Goal: Information Seeking & Learning: Learn about a topic

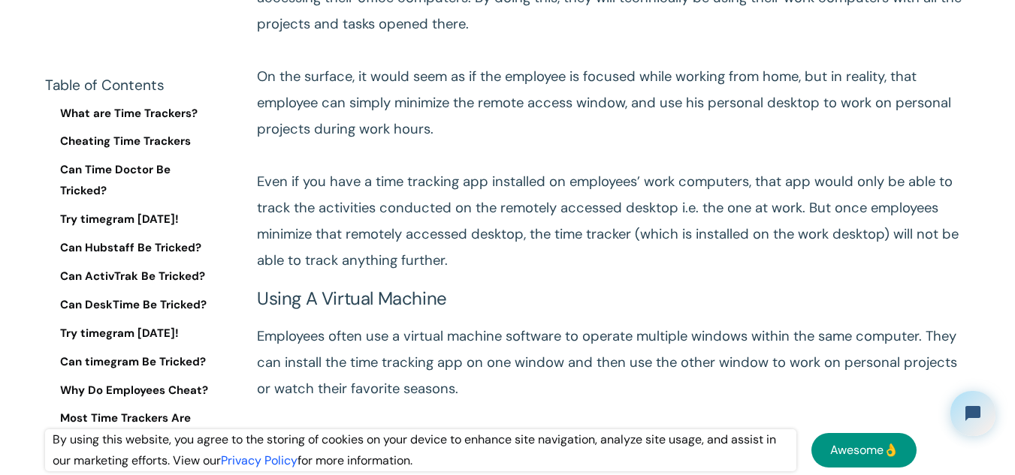
scroll to position [3454, 0]
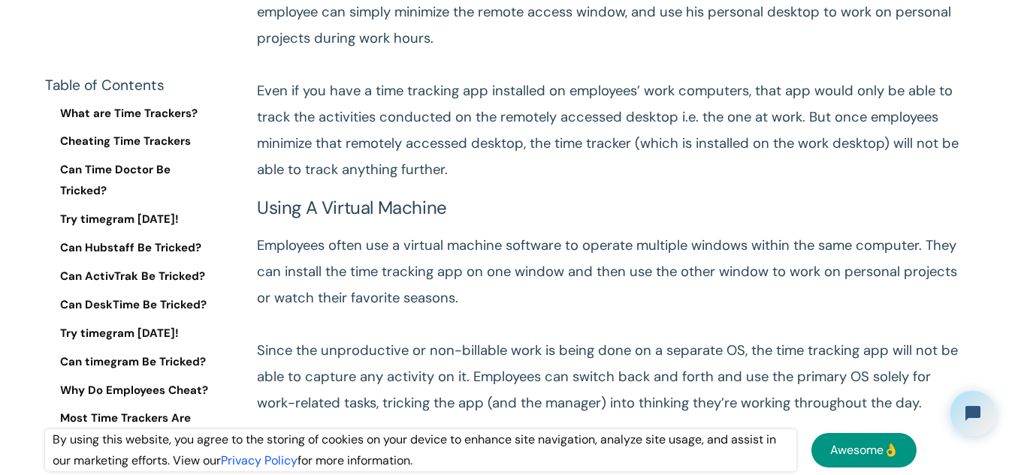
drag, startPoint x: 409, startPoint y: 199, endPoint x: 652, endPoint y: 189, distance: 243.5
drag, startPoint x: 459, startPoint y: 240, endPoint x: 660, endPoint y: 252, distance: 201.6
click at [660, 252] on p "Employees often use a virtual machine software to operate multiple windows with…" at bounding box center [613, 325] width 713 height 184
click at [492, 305] on p "Employees often use a virtual machine software to operate multiple windows with…" at bounding box center [613, 325] width 713 height 184
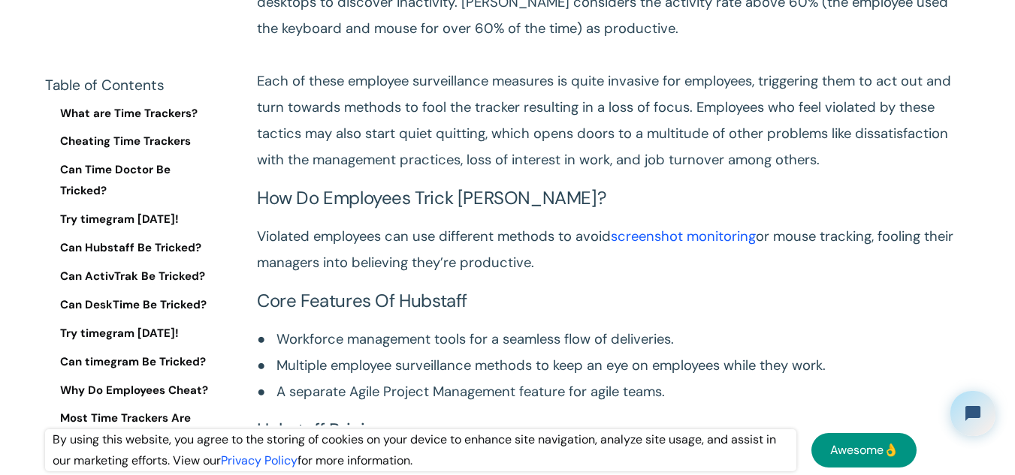
scroll to position [7359, 0]
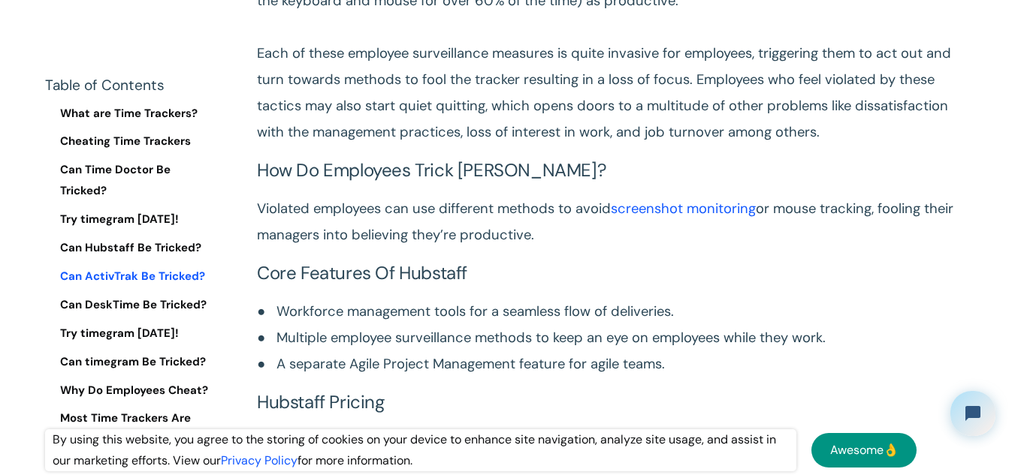
click at [167, 269] on link "Can ActivTrak Be Tricked?" at bounding box center [131, 277] width 173 height 21
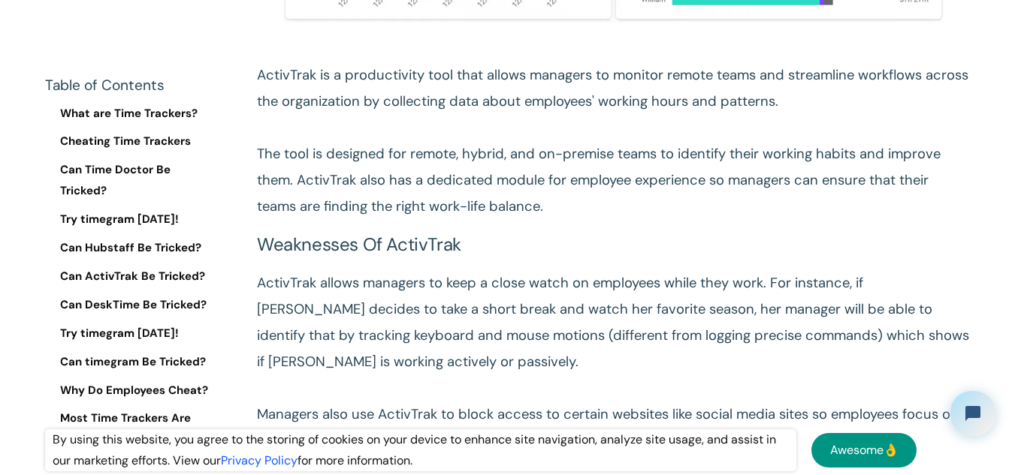
scroll to position [9240, 0]
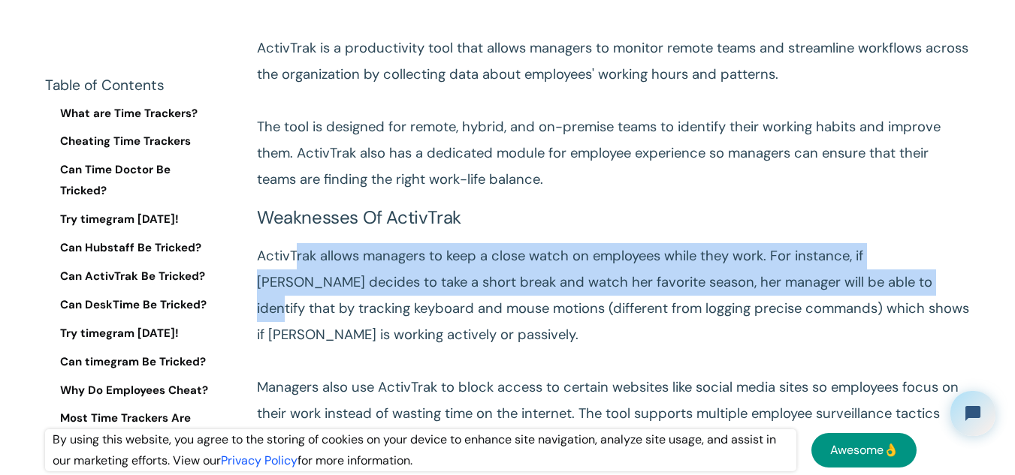
drag, startPoint x: 303, startPoint y: 224, endPoint x: 838, endPoint y: 253, distance: 535.5
click at [839, 253] on p "ActivTrak allows managers to keep a close watch on employees while they work. F…" at bounding box center [613, 414] width 713 height 342
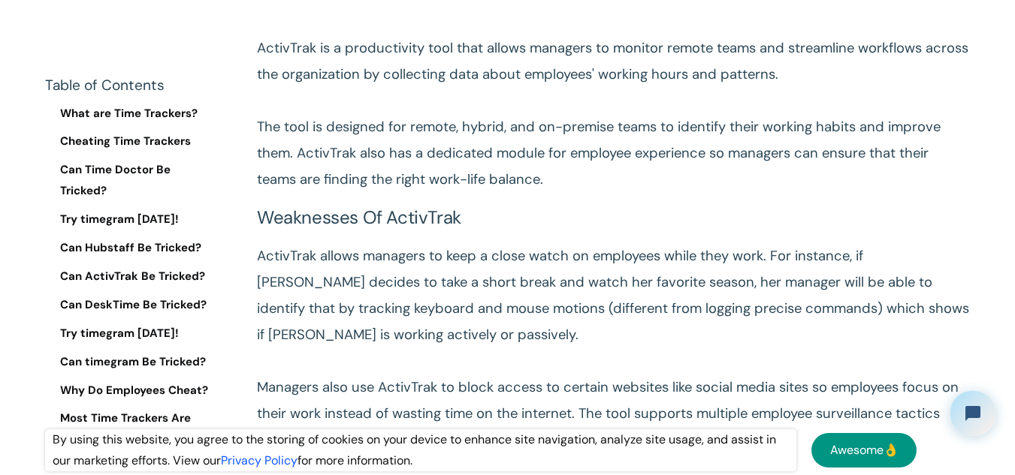
click at [556, 294] on p "ActivTrak allows managers to keep a close watch on employees while they work. F…" at bounding box center [613, 414] width 713 height 342
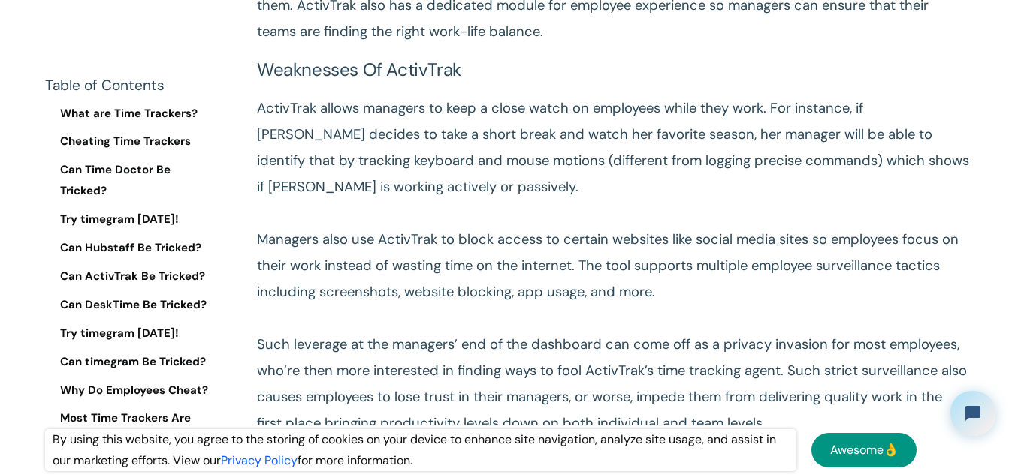
scroll to position [9391, 0]
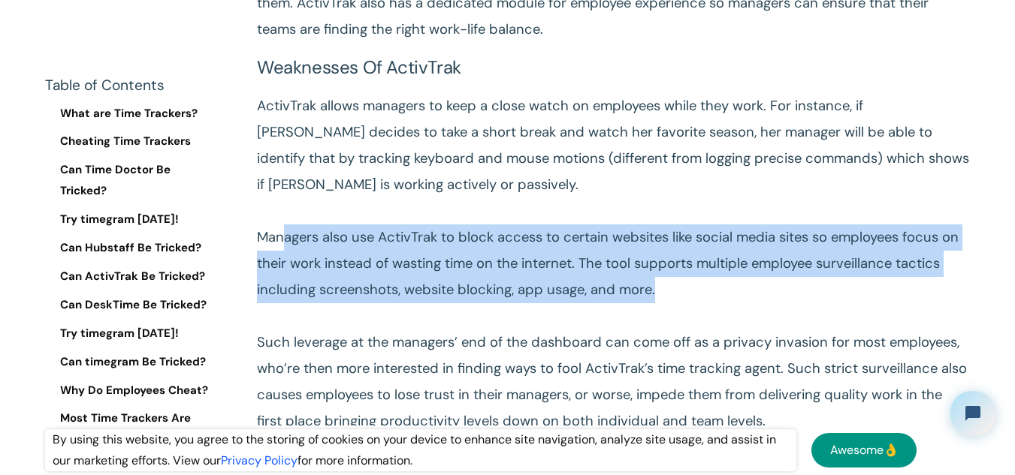
drag, startPoint x: 283, startPoint y: 224, endPoint x: 712, endPoint y: 258, distance: 430.2
click at [713, 258] on p "ActivTrak allows managers to keep a close watch on employees while they work. F…" at bounding box center [613, 264] width 713 height 342
click at [711, 258] on p "ActivTrak allows managers to keep a close watch on employees while they work. F…" at bounding box center [613, 264] width 713 height 342
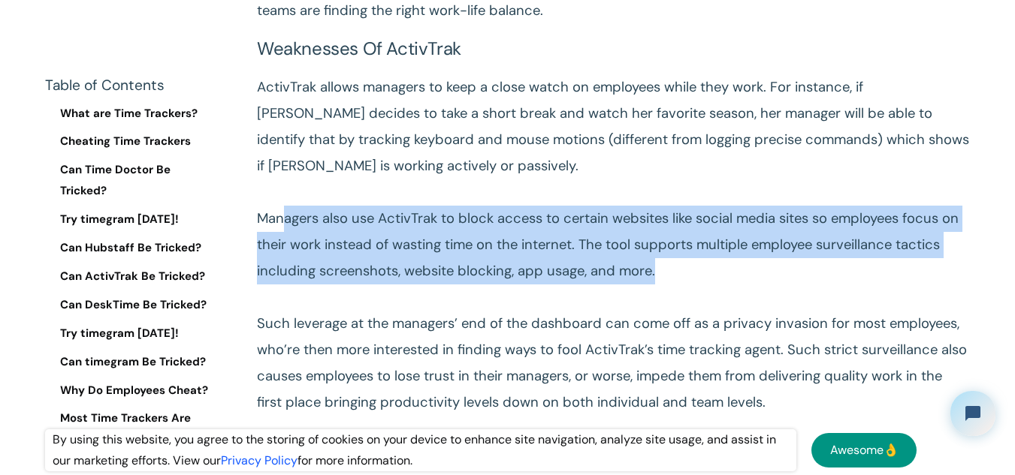
scroll to position [9466, 0]
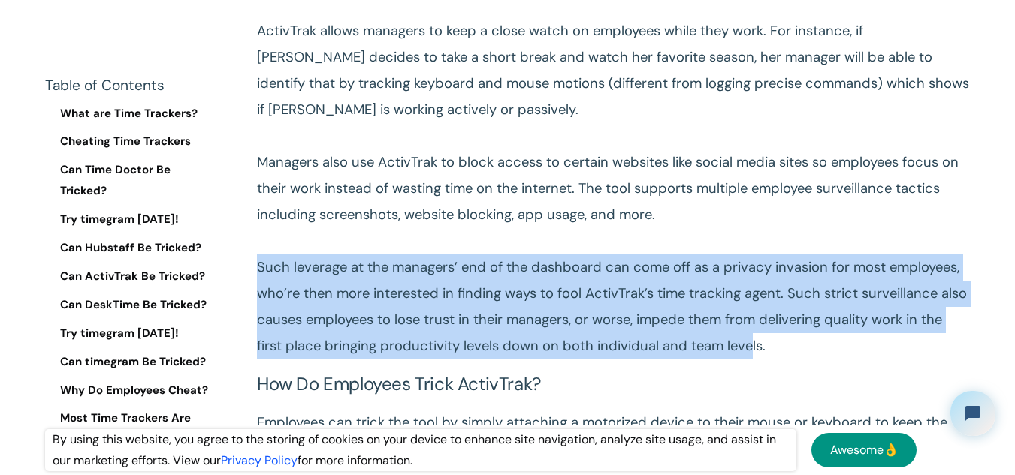
drag, startPoint x: 260, startPoint y: 237, endPoint x: 746, endPoint y: 314, distance: 492.0
click at [747, 315] on p "ActivTrak allows managers to keep a close watch on employees while they work. F…" at bounding box center [613, 189] width 713 height 342
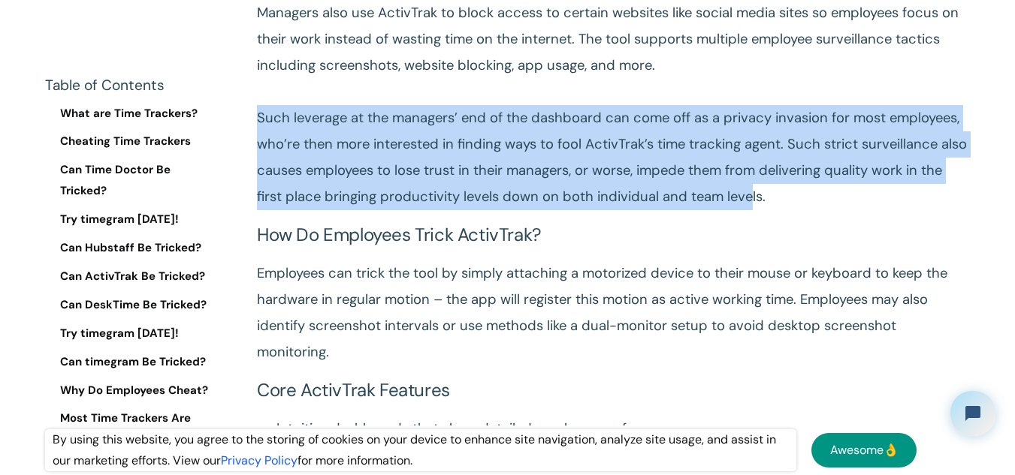
scroll to position [9616, 0]
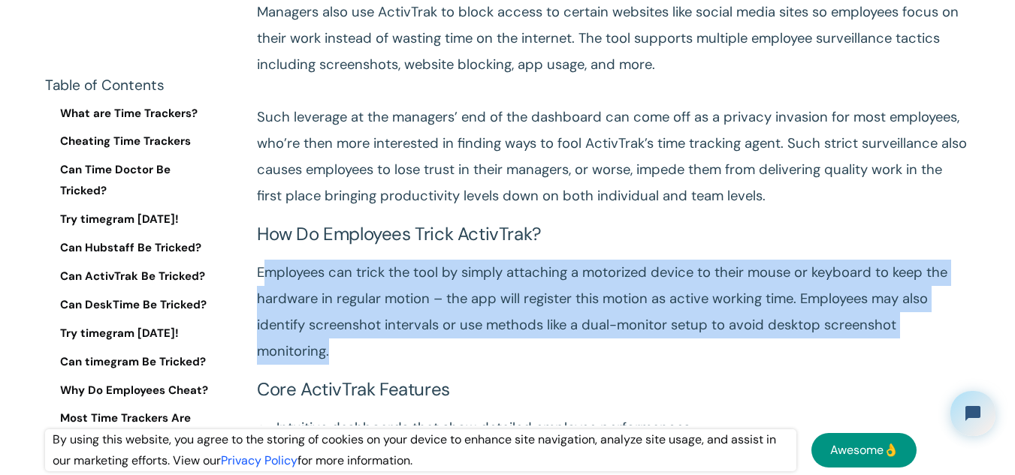
drag, startPoint x: 267, startPoint y: 248, endPoint x: 979, endPoint y: 306, distance: 714.2
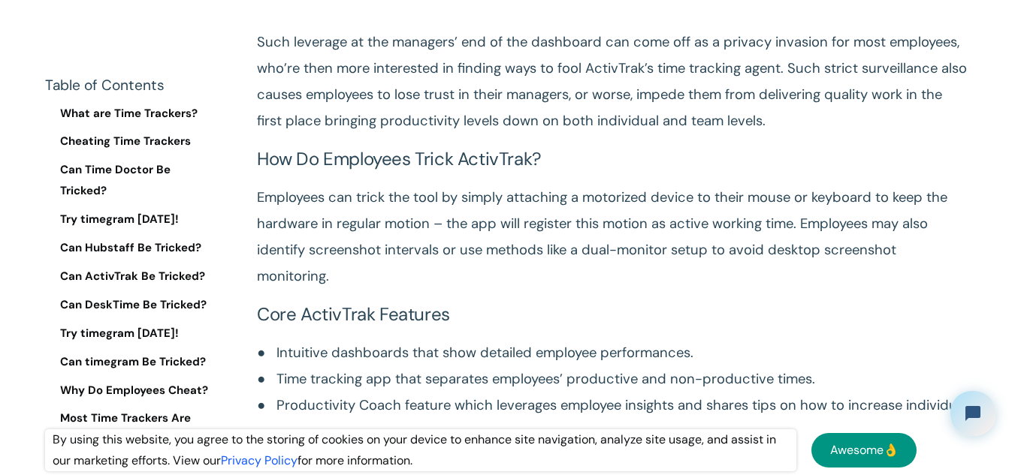
scroll to position [9766, 0]
